Goal: Information Seeking & Learning: Learn about a topic

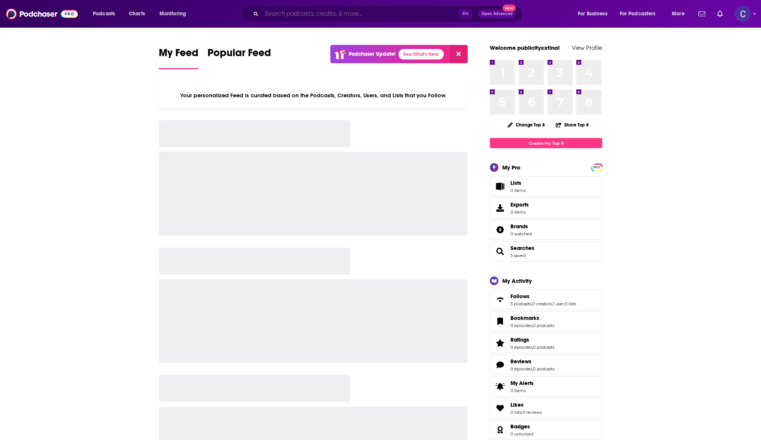
click at [351, 15] on input "Search podcasts, credits, & more..." at bounding box center [359, 14] width 197 height 12
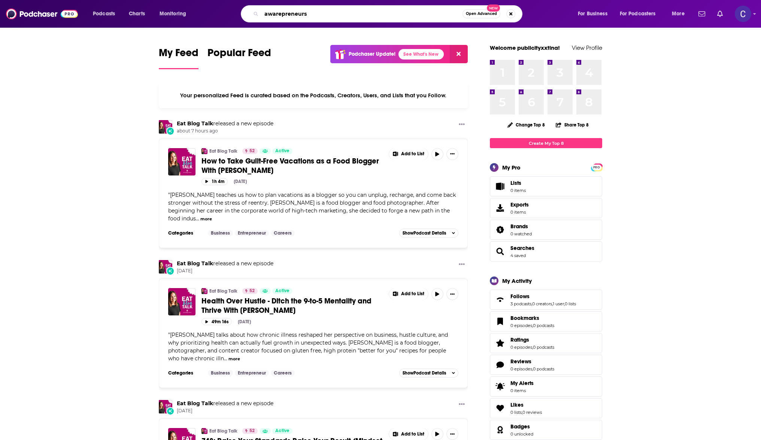
type input "awarepreneurs"
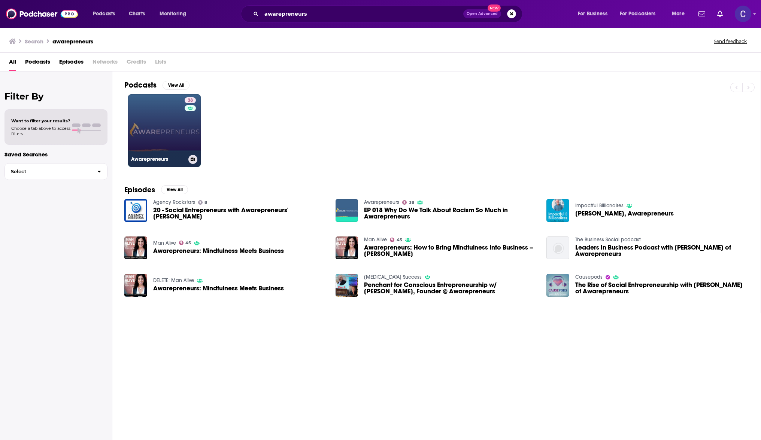
click at [160, 118] on link "38 Awarepreneurs" at bounding box center [164, 130] width 73 height 73
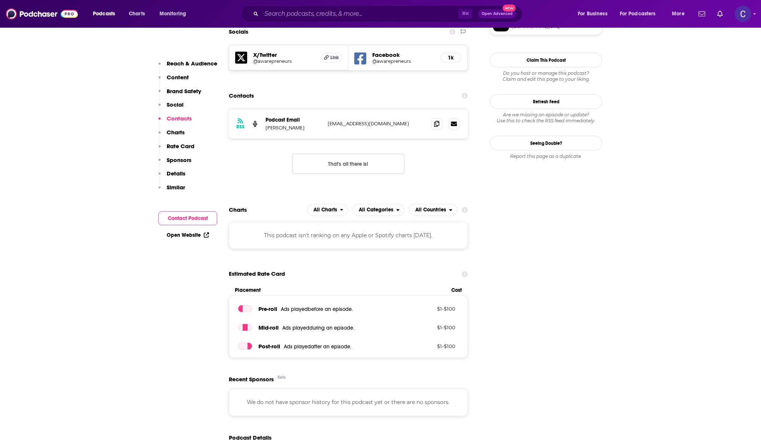
scroll to position [761, 0]
